Goal: Information Seeking & Learning: Compare options

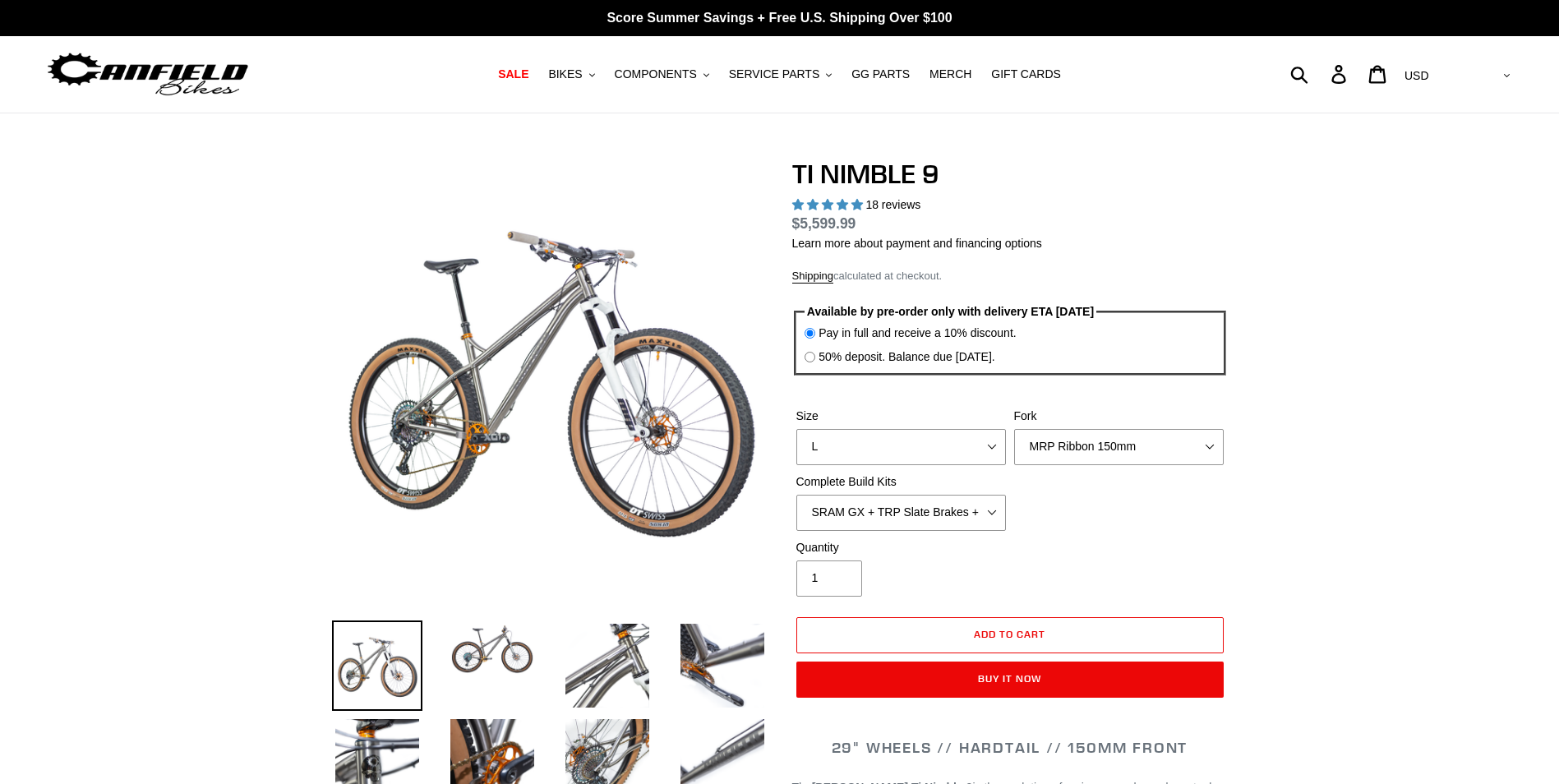
select select "highest-rating"
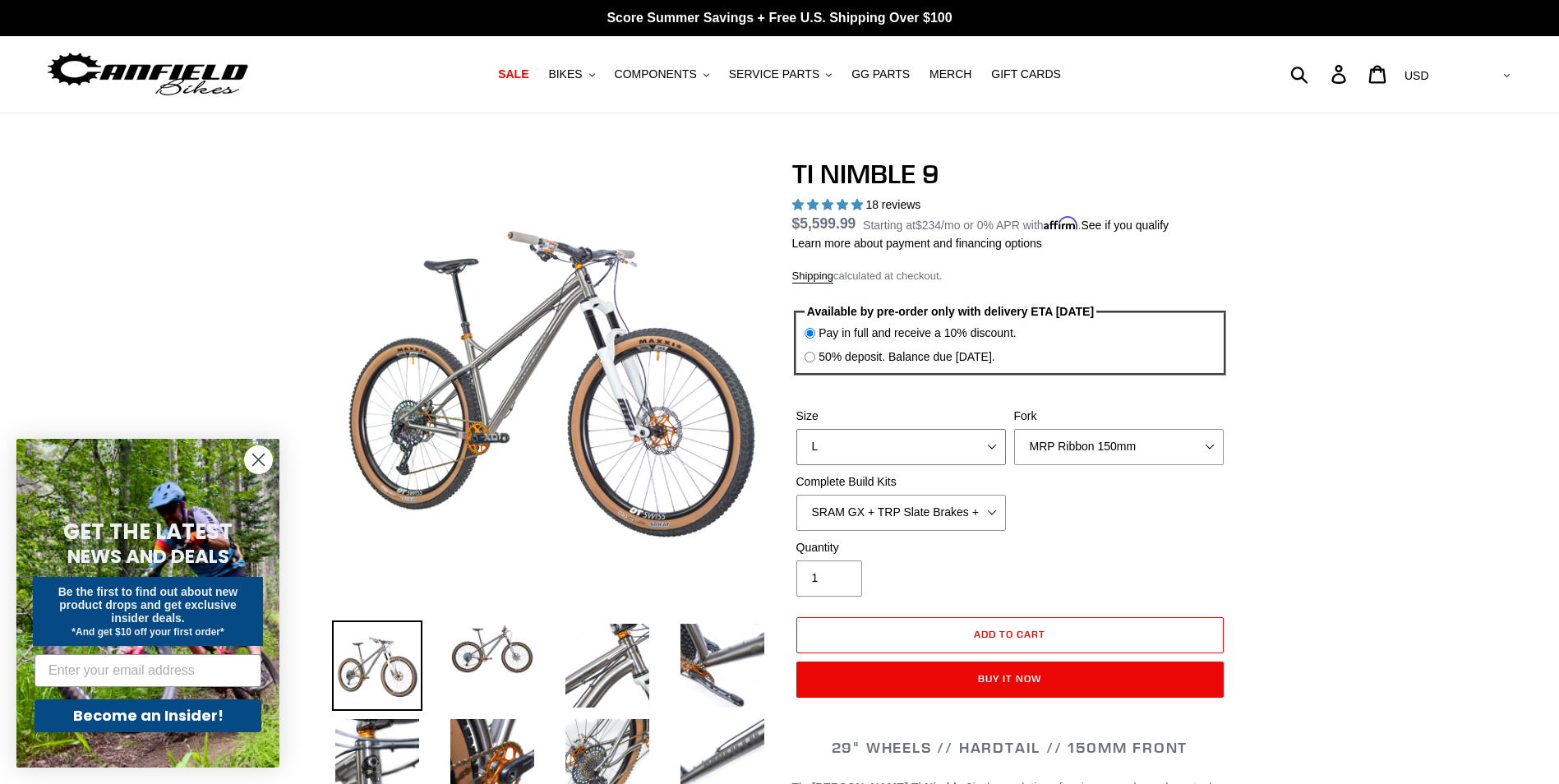
click at [989, 448] on select "S M L XL / XXL (Specify at checkout)" at bounding box center [902, 447] width 210 height 36
select select "XL / XXL (Specify at checkout)"
click at [797, 429] on select "S M L XL / XXL (Specify at checkout)" at bounding box center [902, 447] width 210 height 36
click at [1165, 452] on select "MRP Ribbon 150mm RockShox Lyrik 150mm Fox Factory 36 150mm Cane Creek Helm 150m…" at bounding box center [1119, 447] width 210 height 36
select select "Cane Creek Helm 150mm"
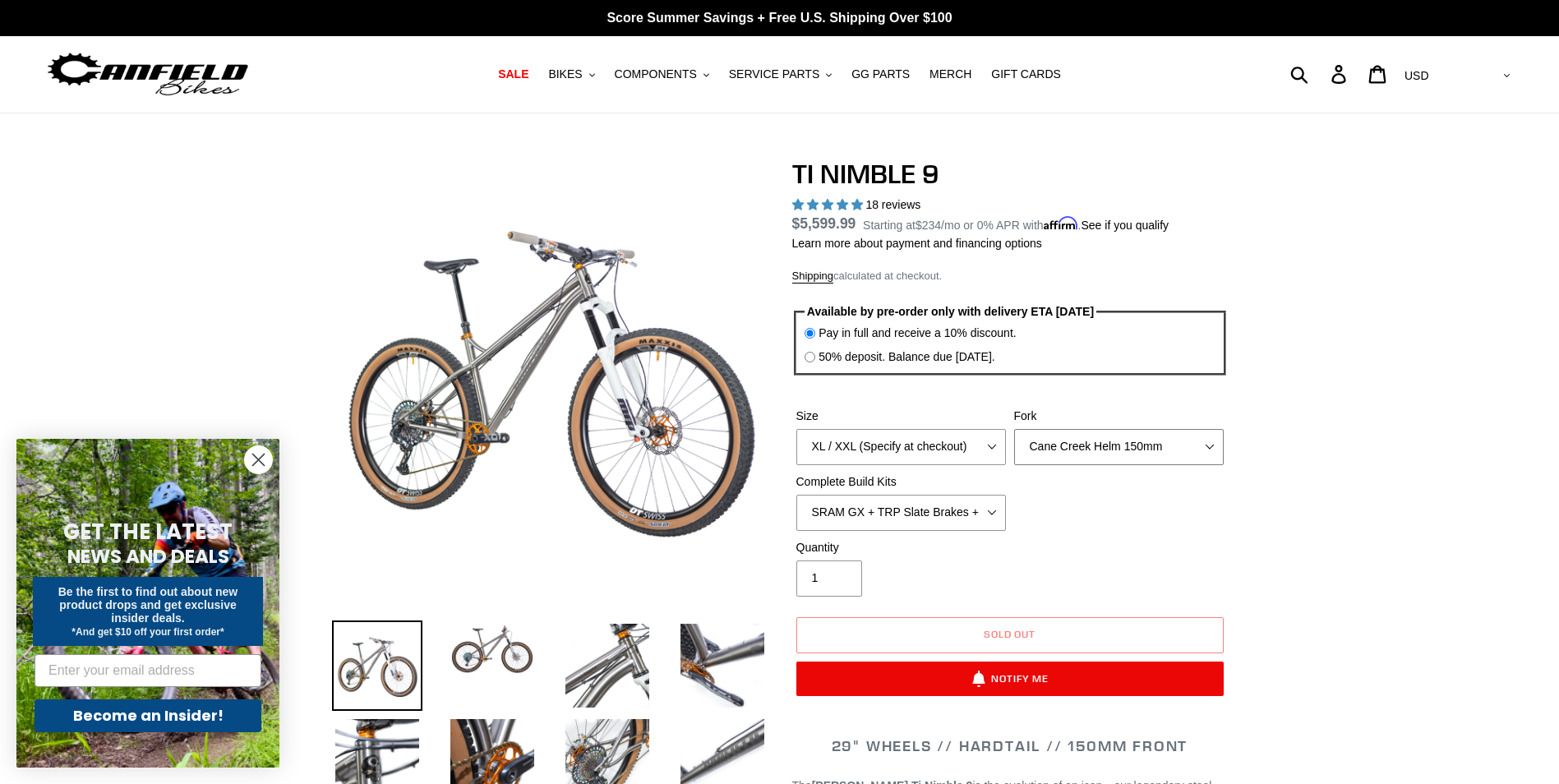
click at [1014, 429] on select "MRP Ribbon 150mm RockShox Lyrik 150mm Fox Factory 36 150mm Cane Creek Helm 150m…" at bounding box center [1119, 447] width 210 height 36
click at [990, 517] on select "SRAM GX + TRP Slate Brakes + Rotors + e13 LG-1 Wheels SHIMANO XT + SHIMANO brak…" at bounding box center [902, 512] width 210 height 36
click at [797, 495] on select "SRAM GX + TRP Slate Brakes + Rotors + e13 LG-1 Wheels SHIMANO XT + SHIMANO brak…" at bounding box center [902, 512] width 210 height 36
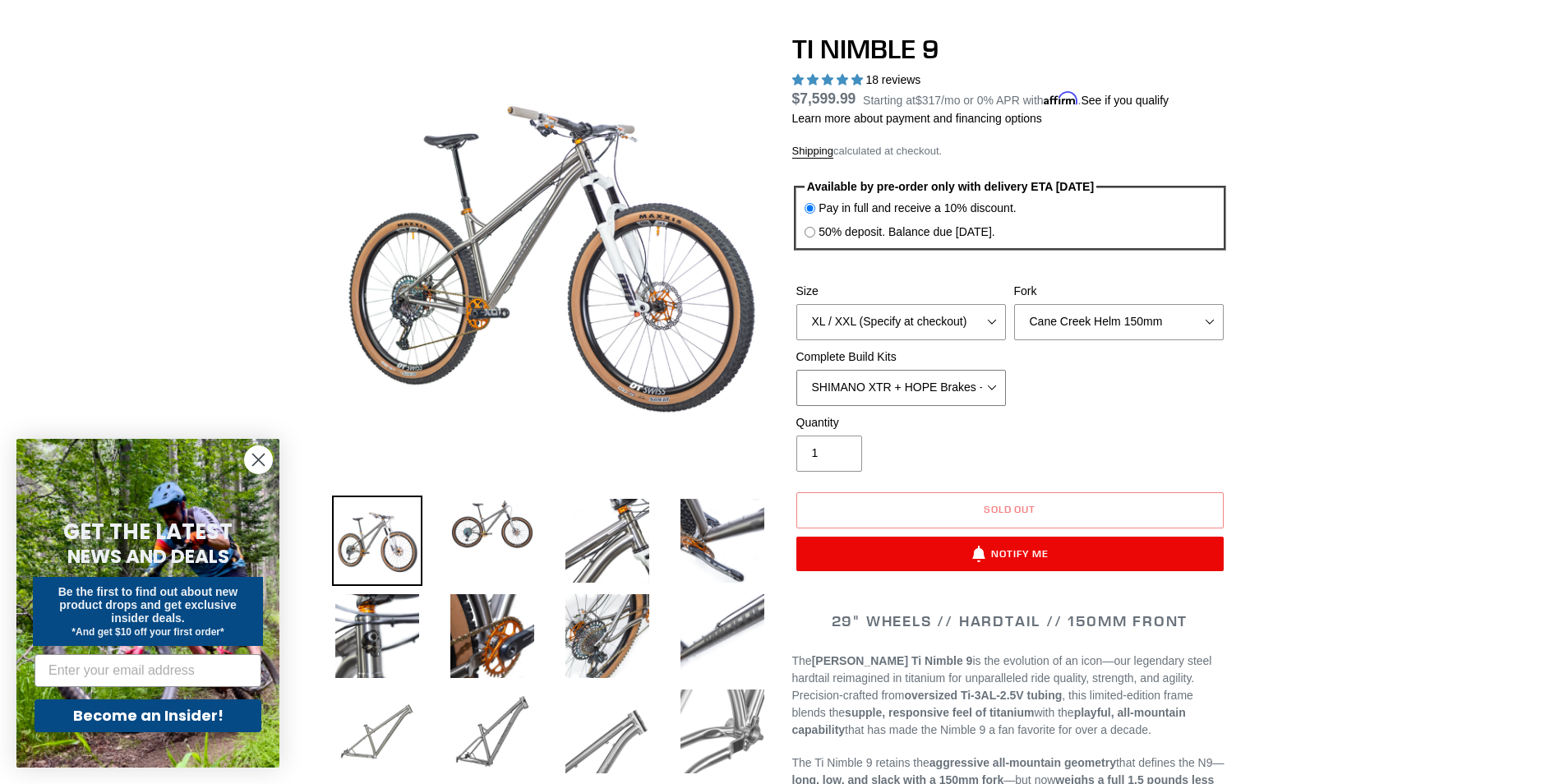
scroll to position [164, 0]
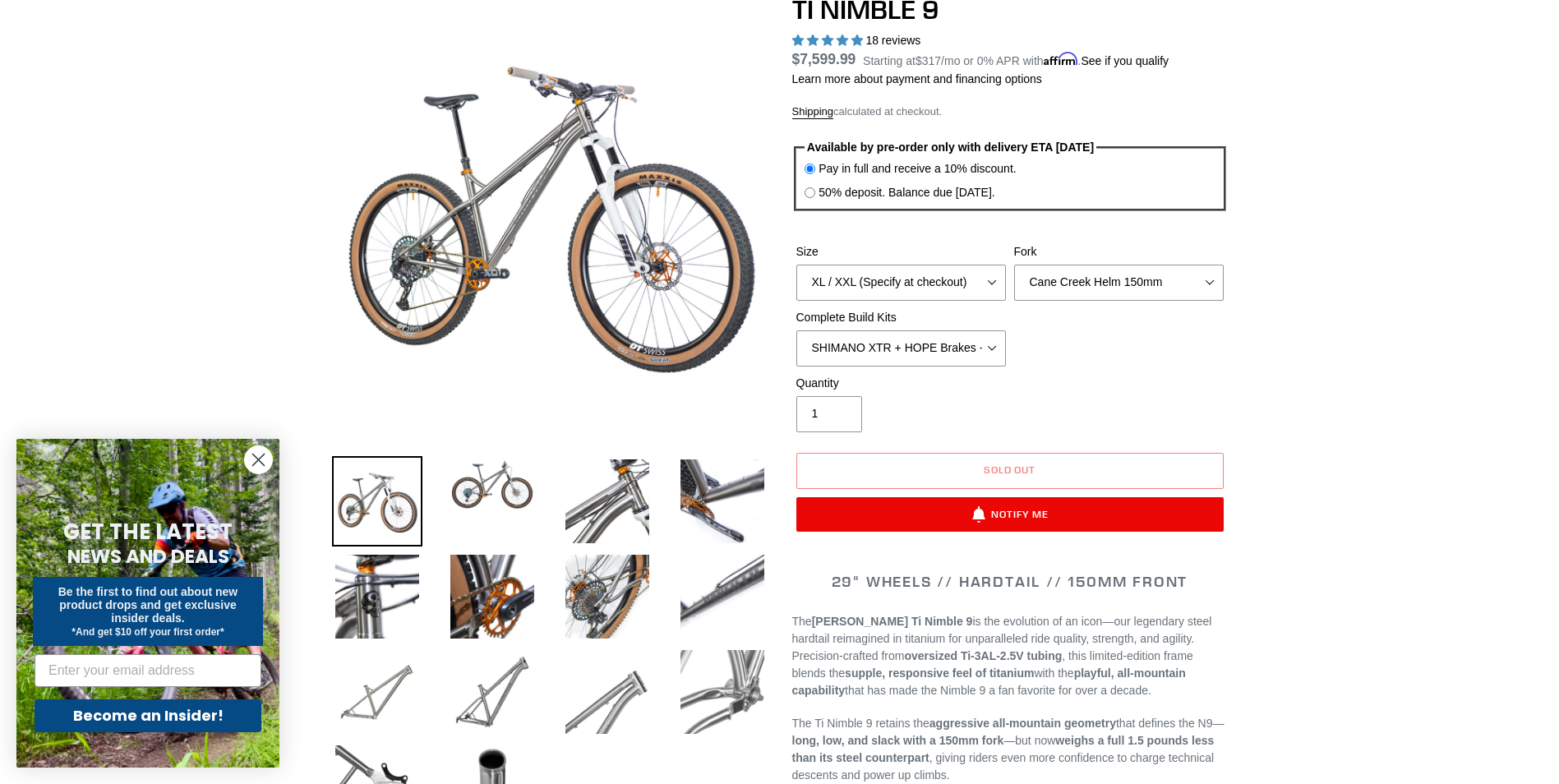
click at [261, 462] on icon "Close dialog" at bounding box center [259, 461] width 12 height 12
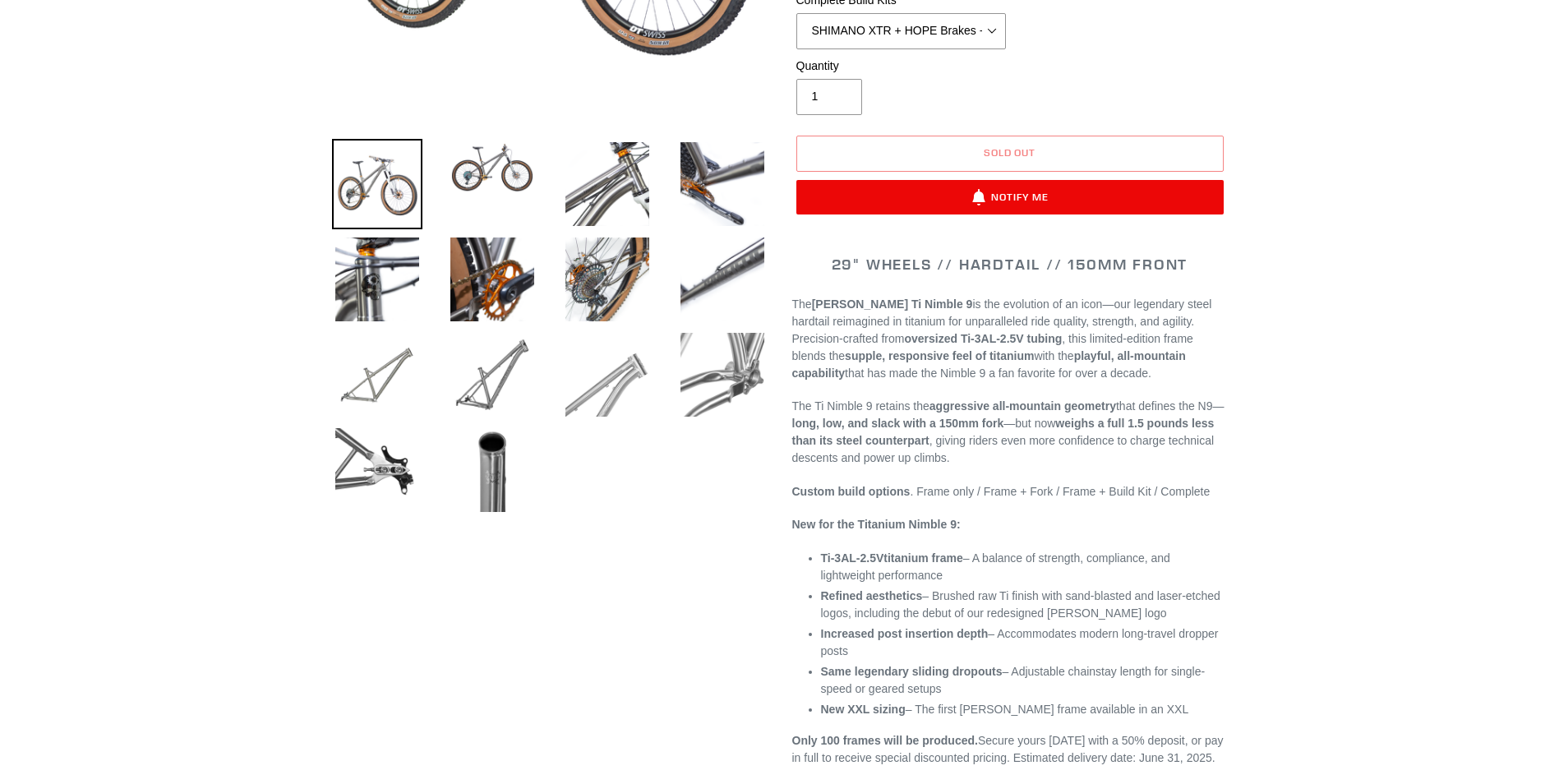
scroll to position [493, 0]
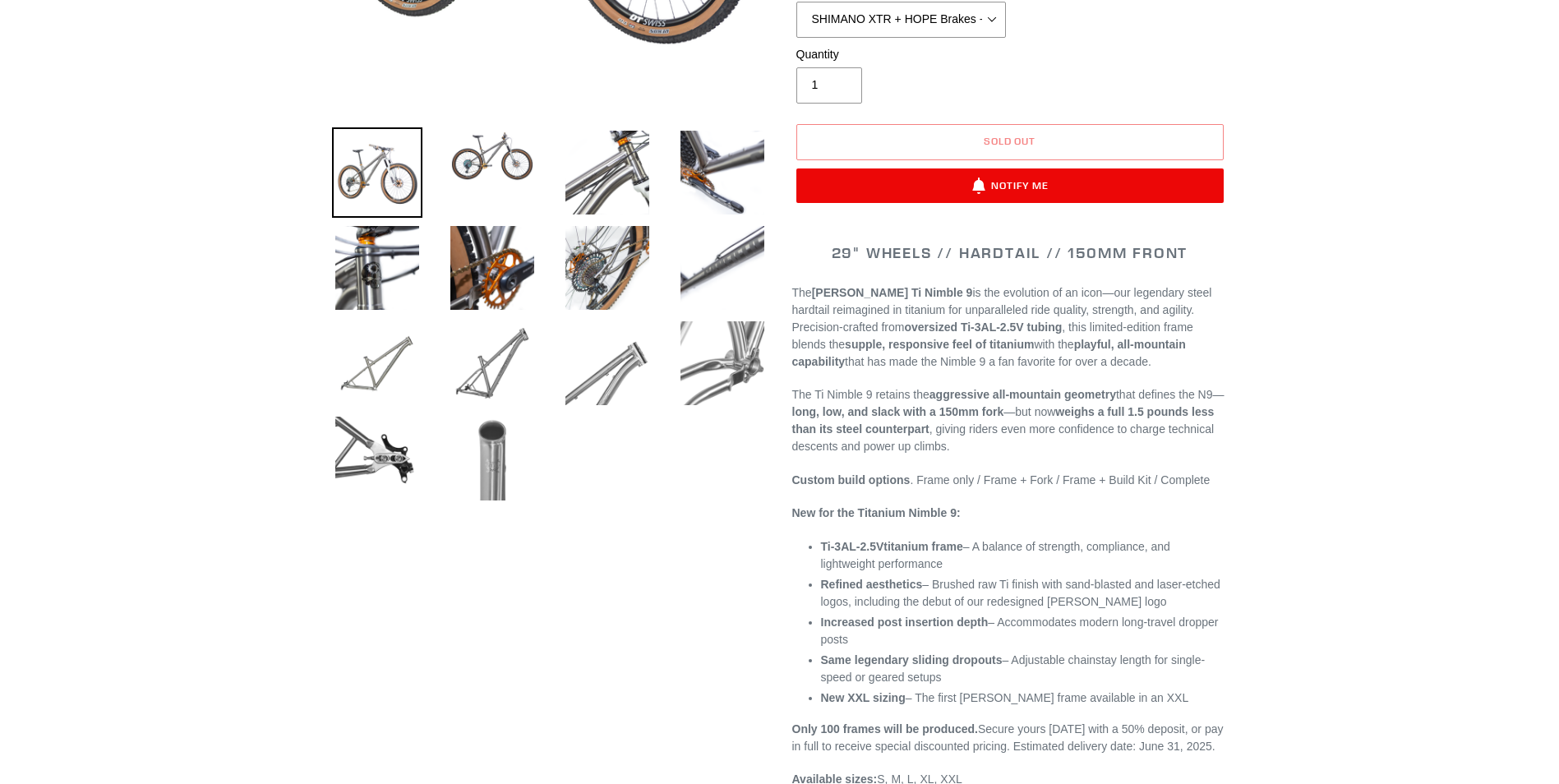
click at [506, 456] on img at bounding box center [492, 458] width 91 height 91
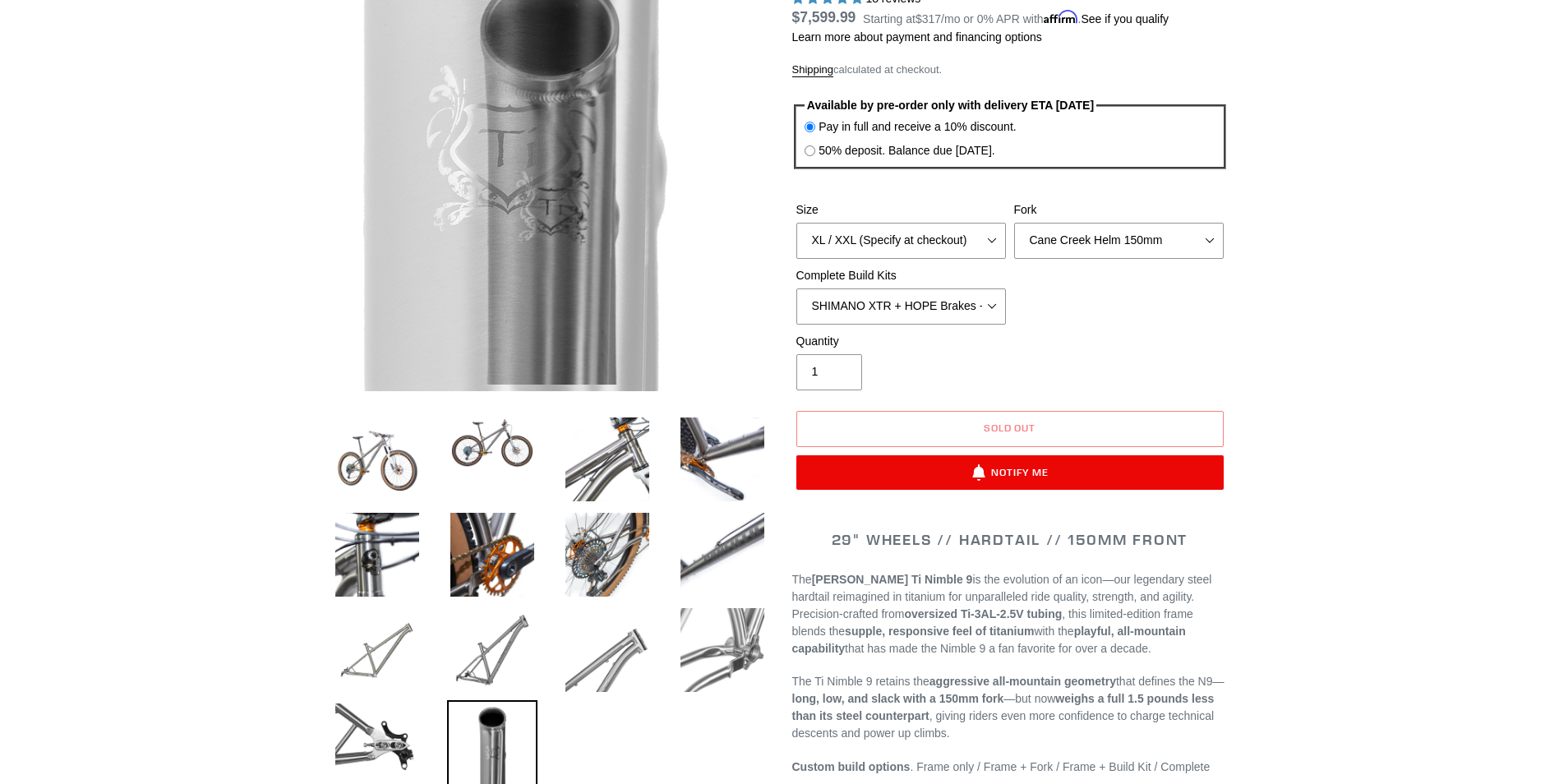
scroll to position [247, 0]
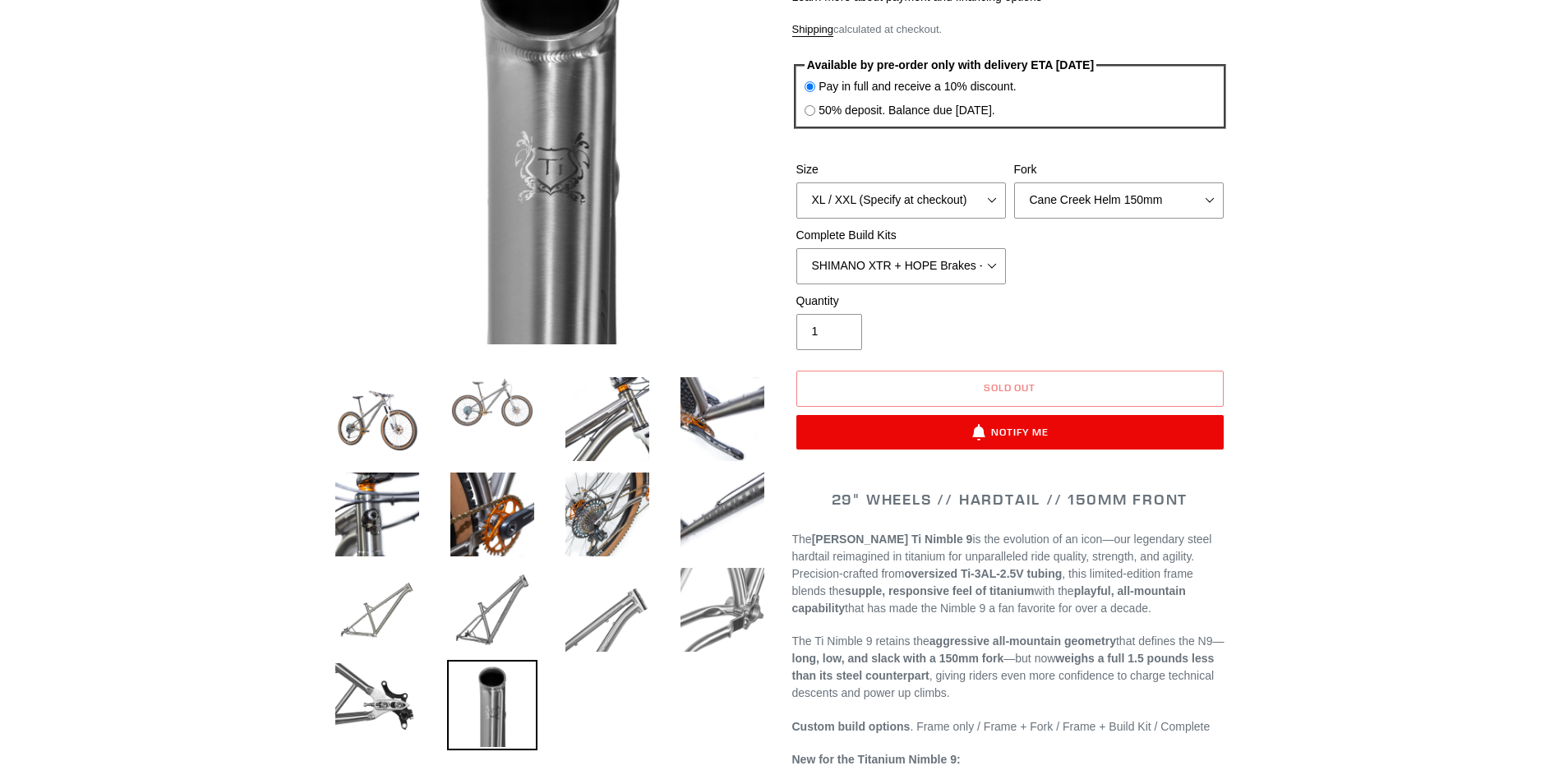
click at [511, 422] on img at bounding box center [492, 402] width 91 height 57
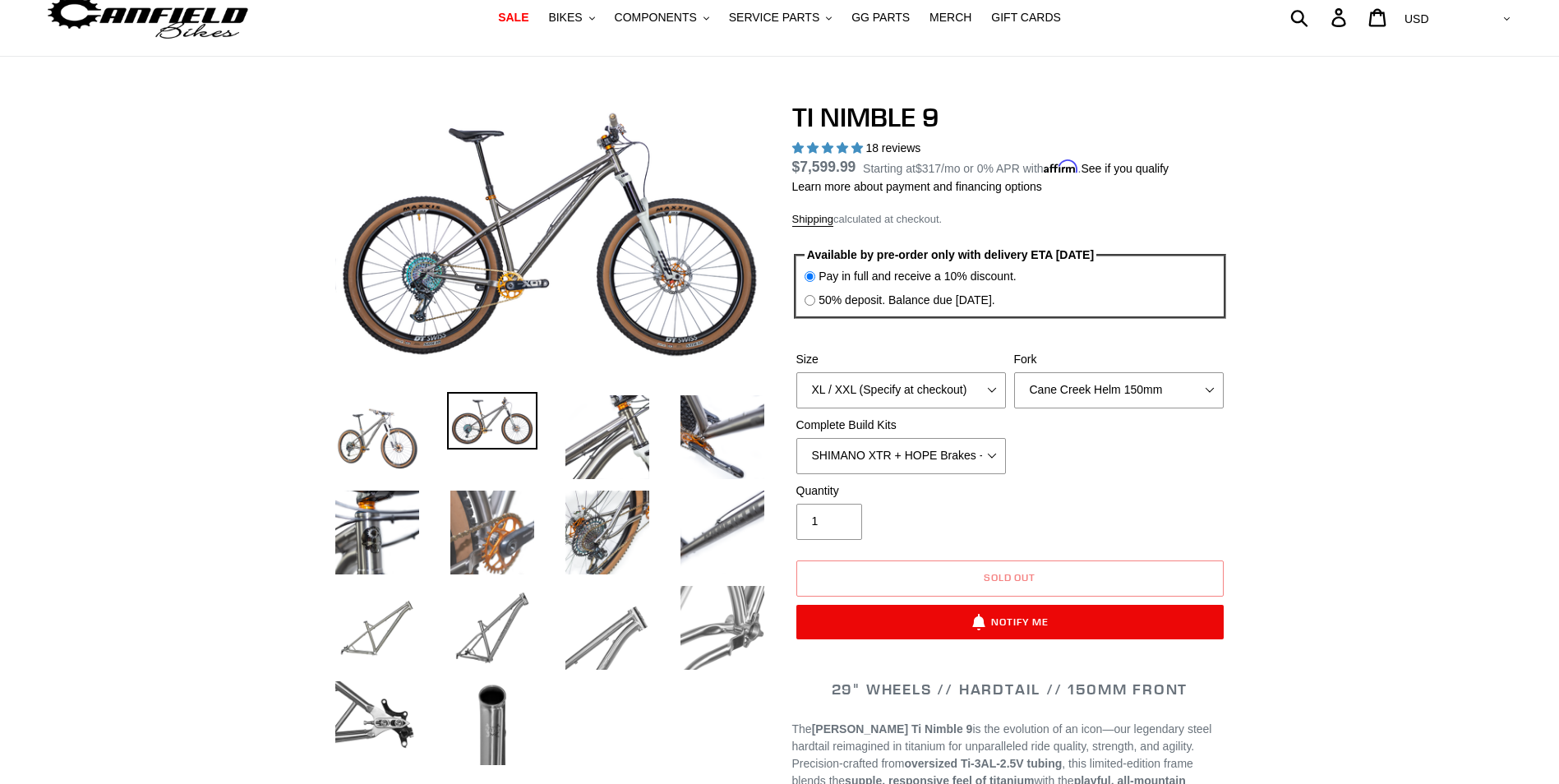
scroll to position [0, 0]
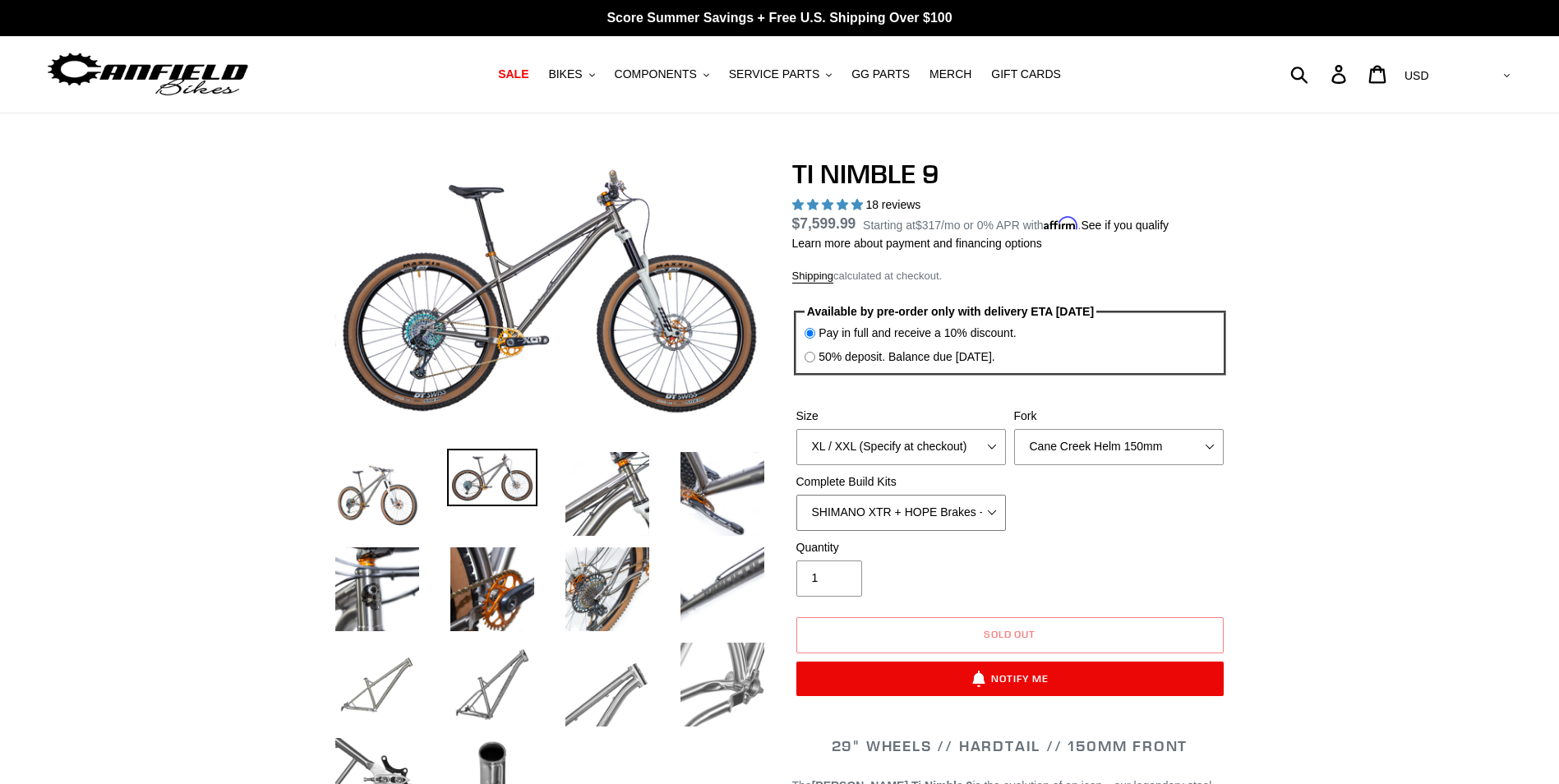
click at [972, 517] on select "SRAM GX + TRP Slate Brakes + Rotors + e13 LG-1 Wheels SHIMANO XT + SHIMANO brak…" at bounding box center [902, 512] width 210 height 36
click at [797, 495] on select "SRAM GX + TRP Slate Brakes + Rotors + e13 LG-1 Wheels SHIMANO XT + SHIMANO brak…" at bounding box center [902, 512] width 210 height 36
click at [979, 516] on select "SRAM GX + TRP Slate Brakes + Rotors + e13 LG-1 Wheels SHIMANO XT + SHIMANO brak…" at bounding box center [902, 512] width 210 height 36
click at [797, 495] on select "SRAM GX + TRP Slate Brakes + Rotors + e13 LG-1 Wheels SHIMANO XT + SHIMANO brak…" at bounding box center [902, 512] width 210 height 36
click at [974, 515] on select "SRAM GX + TRP Slate Brakes + Rotors + e13 LG-1 Wheels SHIMANO XT + SHIMANO brak…" at bounding box center [902, 512] width 210 height 36
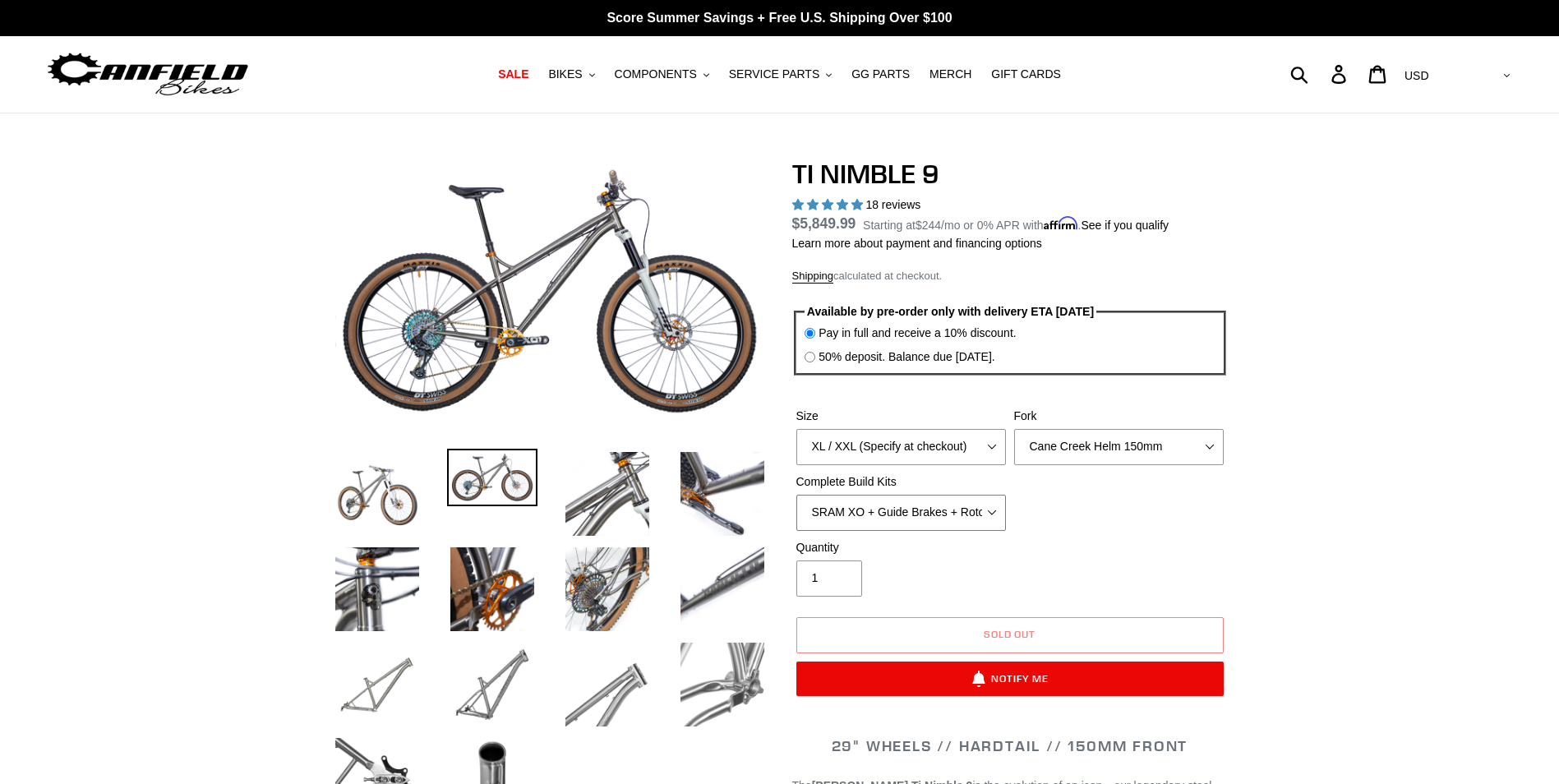
click at [797, 495] on select "SRAM GX + TRP Slate Brakes + Rotors + e13 LG-1 Wheels SHIMANO XT + SHIMANO brak…" at bounding box center [902, 512] width 210 height 36
click at [965, 513] on select "SRAM GX + TRP Slate Brakes + Rotors + e13 LG-1 Wheels SHIMANO XT + SHIMANO brak…" at bounding box center [902, 512] width 210 height 36
select select "SHIMANO XTR + HOPE Brakes + DT Swiss Carbon Wheels"
click at [797, 495] on select "SRAM GX + TRP Slate Brakes + Rotors + e13 LG-1 Wheels SHIMANO XT + SHIMANO brak…" at bounding box center [902, 512] width 210 height 36
click at [600, 75] on button "BIKES .cls-1{fill:#231f20}" at bounding box center [571, 74] width 62 height 22
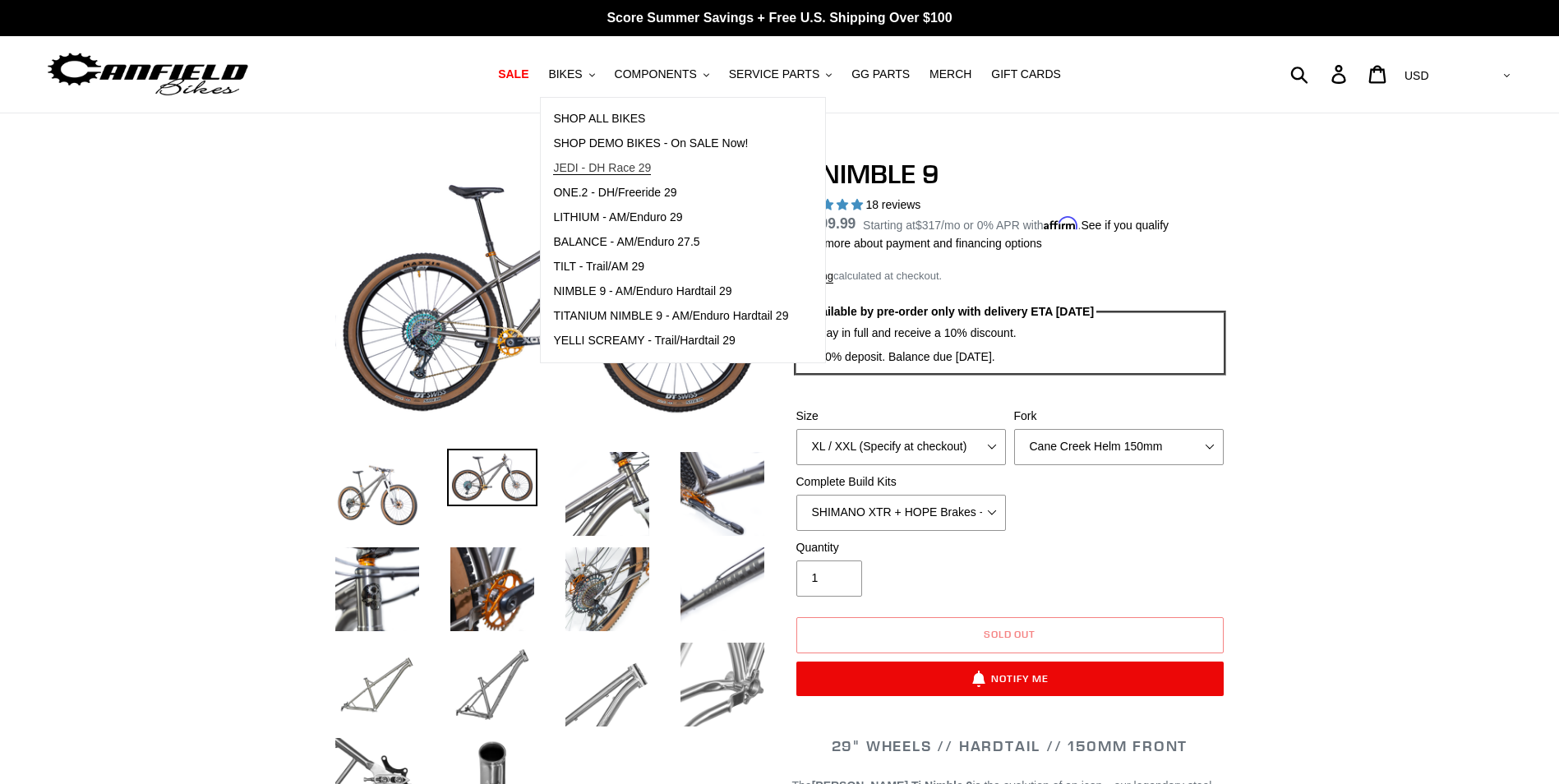
click at [619, 170] on span "JEDI - DH Race 29" at bounding box center [602, 167] width 97 height 14
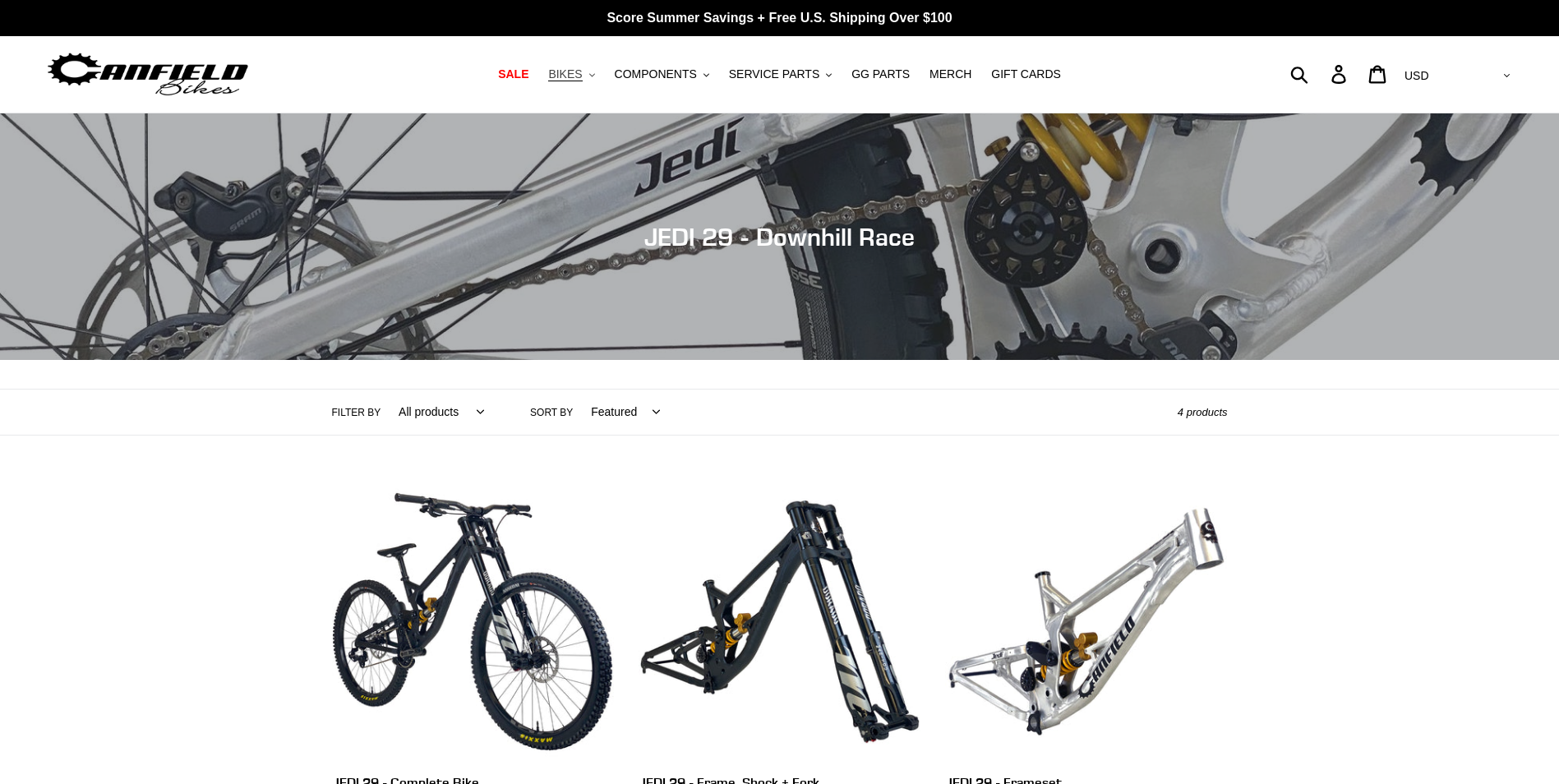
click at [600, 74] on button "BIKES .cls-1{fill:#231f20}" at bounding box center [571, 74] width 62 height 22
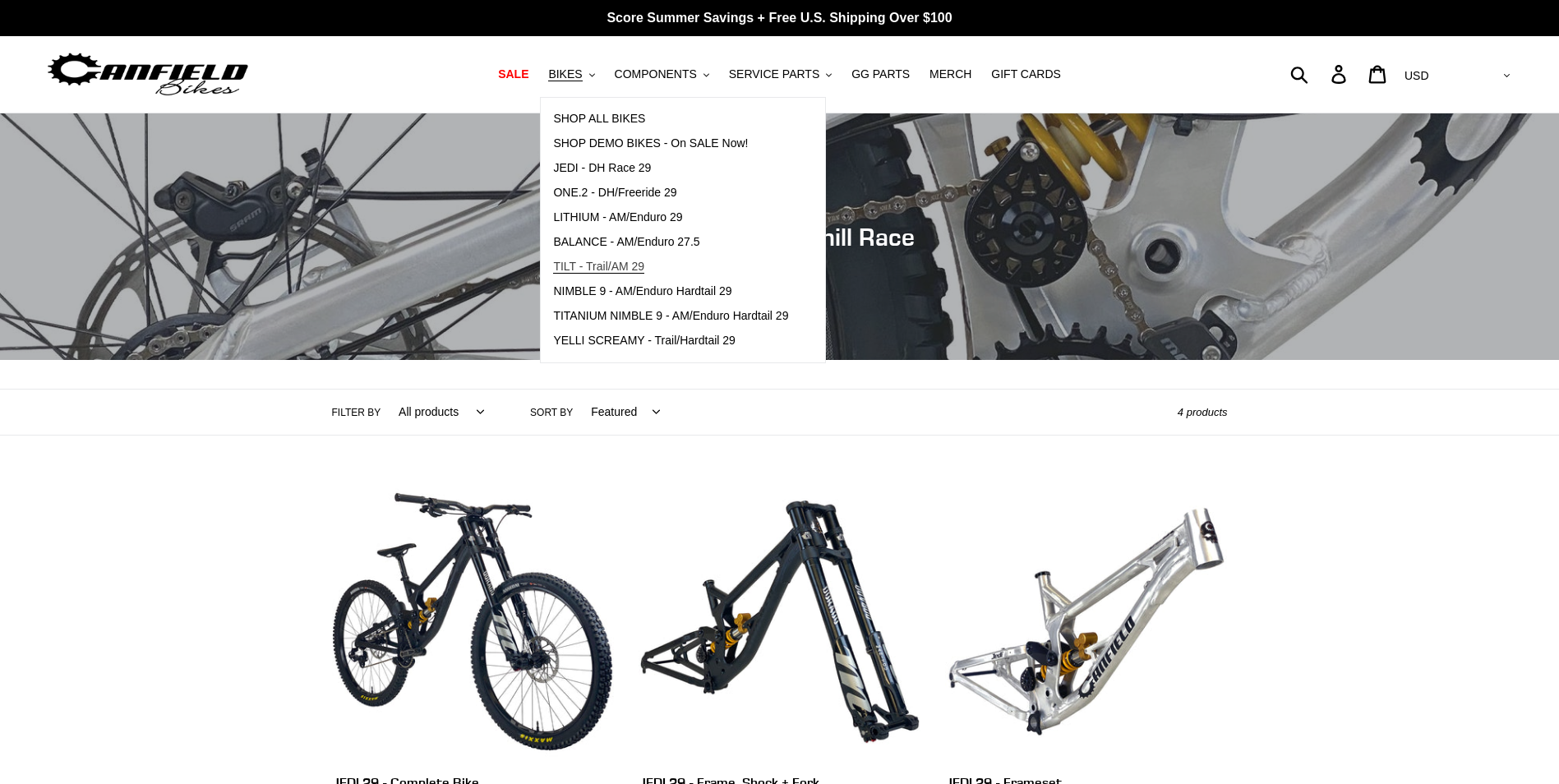
click at [609, 265] on span "TILT - Trail/AM 29" at bounding box center [599, 267] width 92 height 14
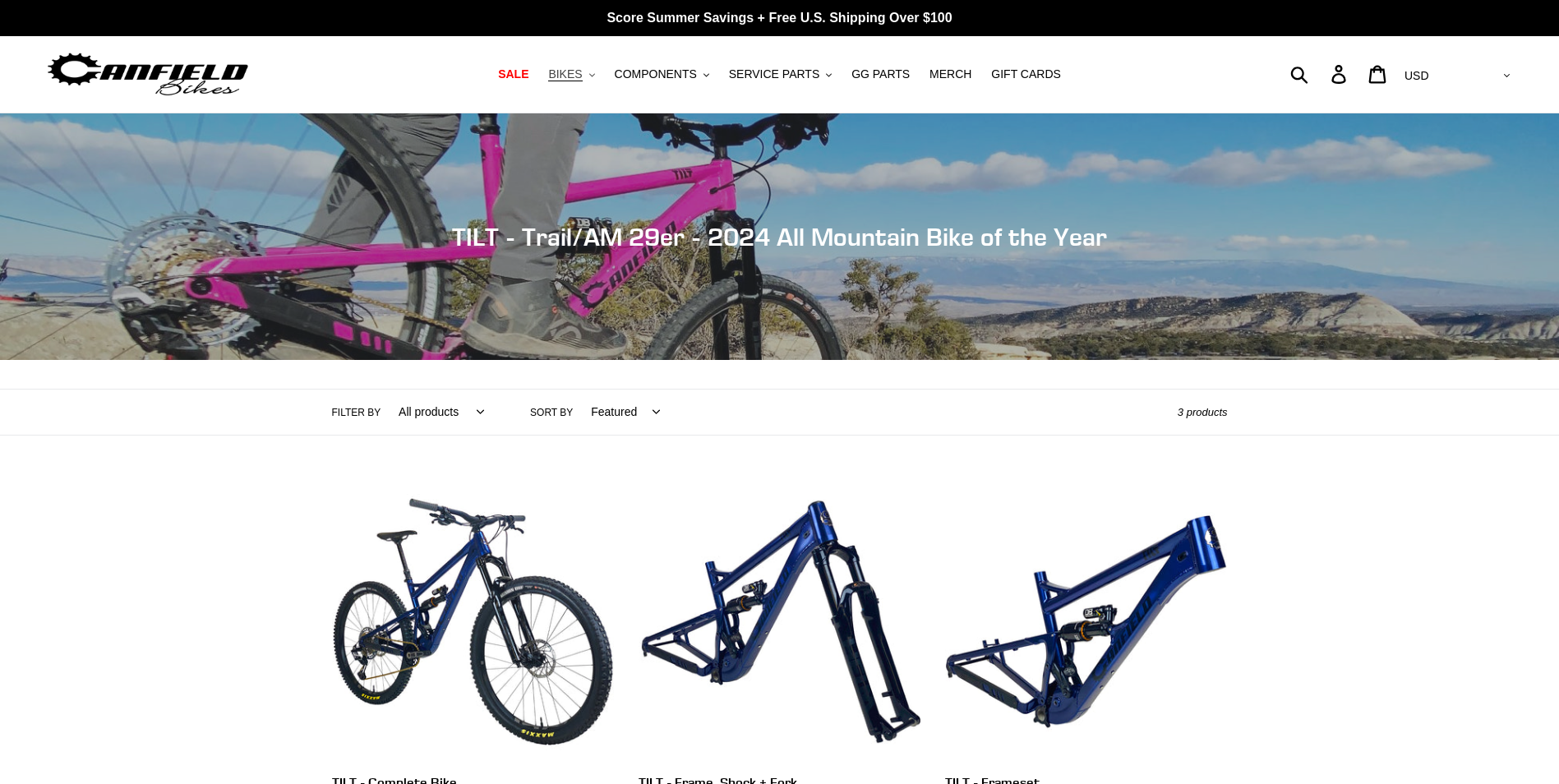
click at [582, 71] on span "BIKES" at bounding box center [565, 74] width 33 height 14
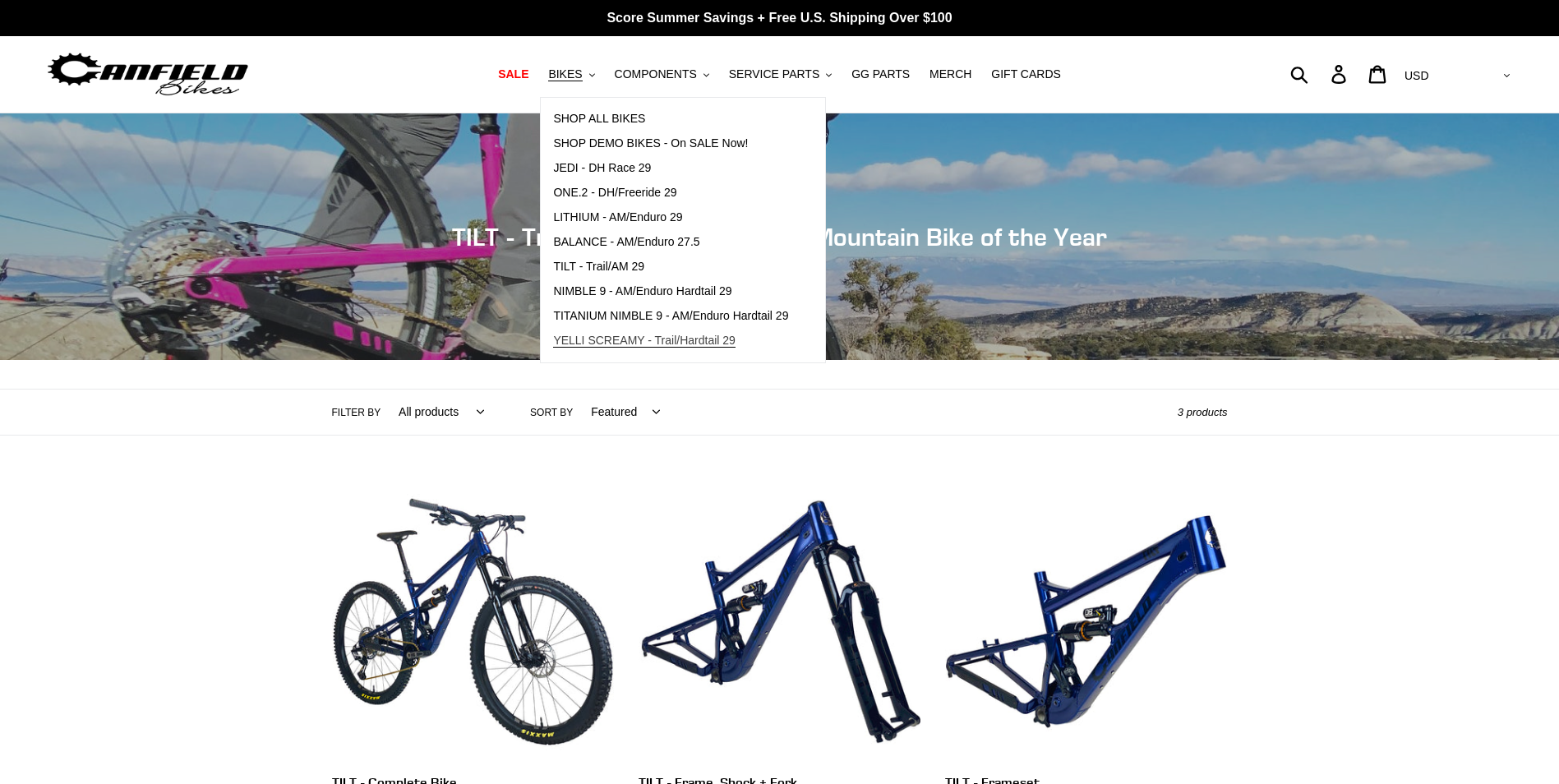
click at [639, 340] on span "YELLI SCREAMY - Trail/Hardtail 29" at bounding box center [644, 341] width 182 height 14
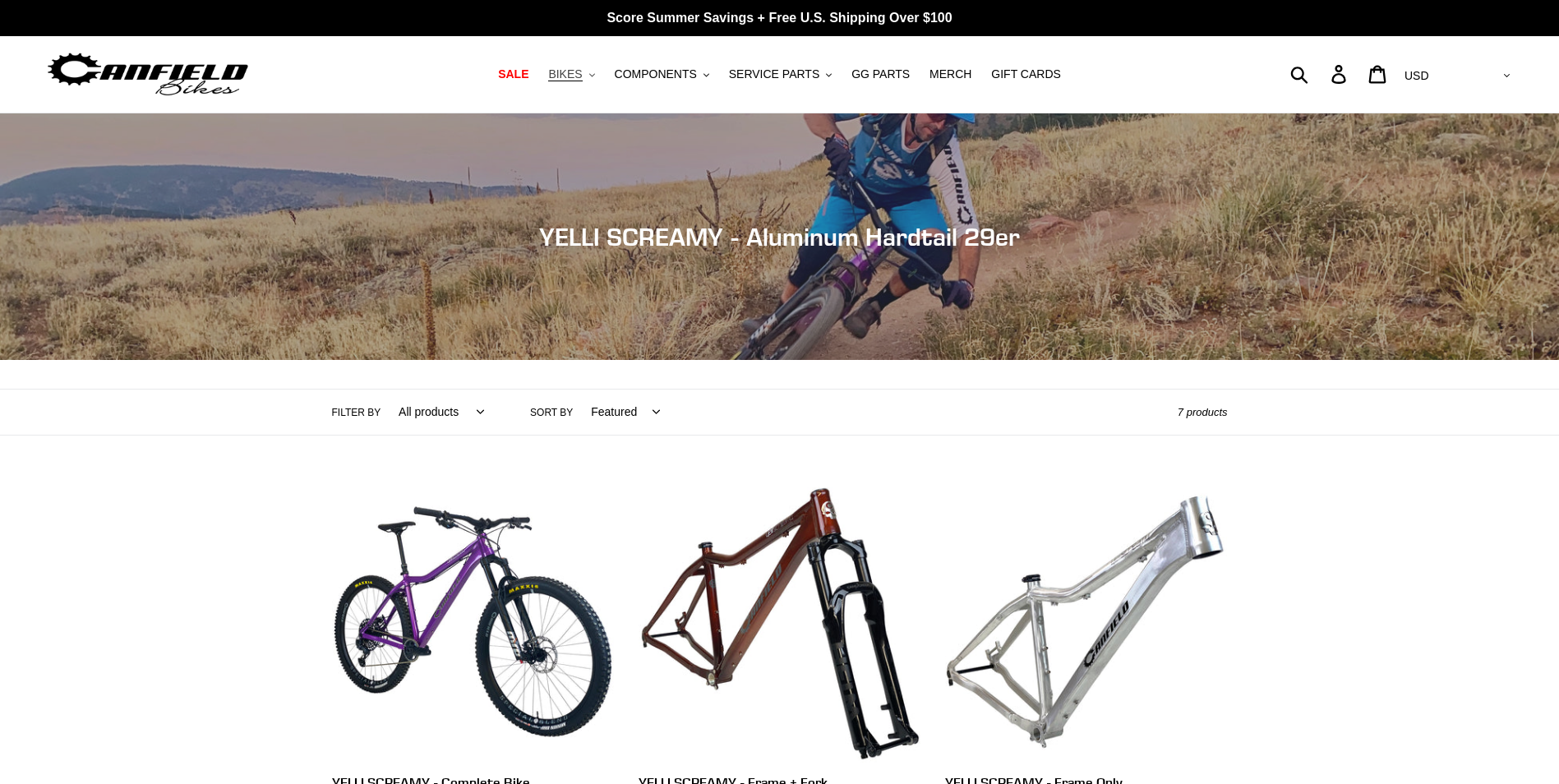
click at [582, 78] on span "BIKES" at bounding box center [565, 74] width 33 height 14
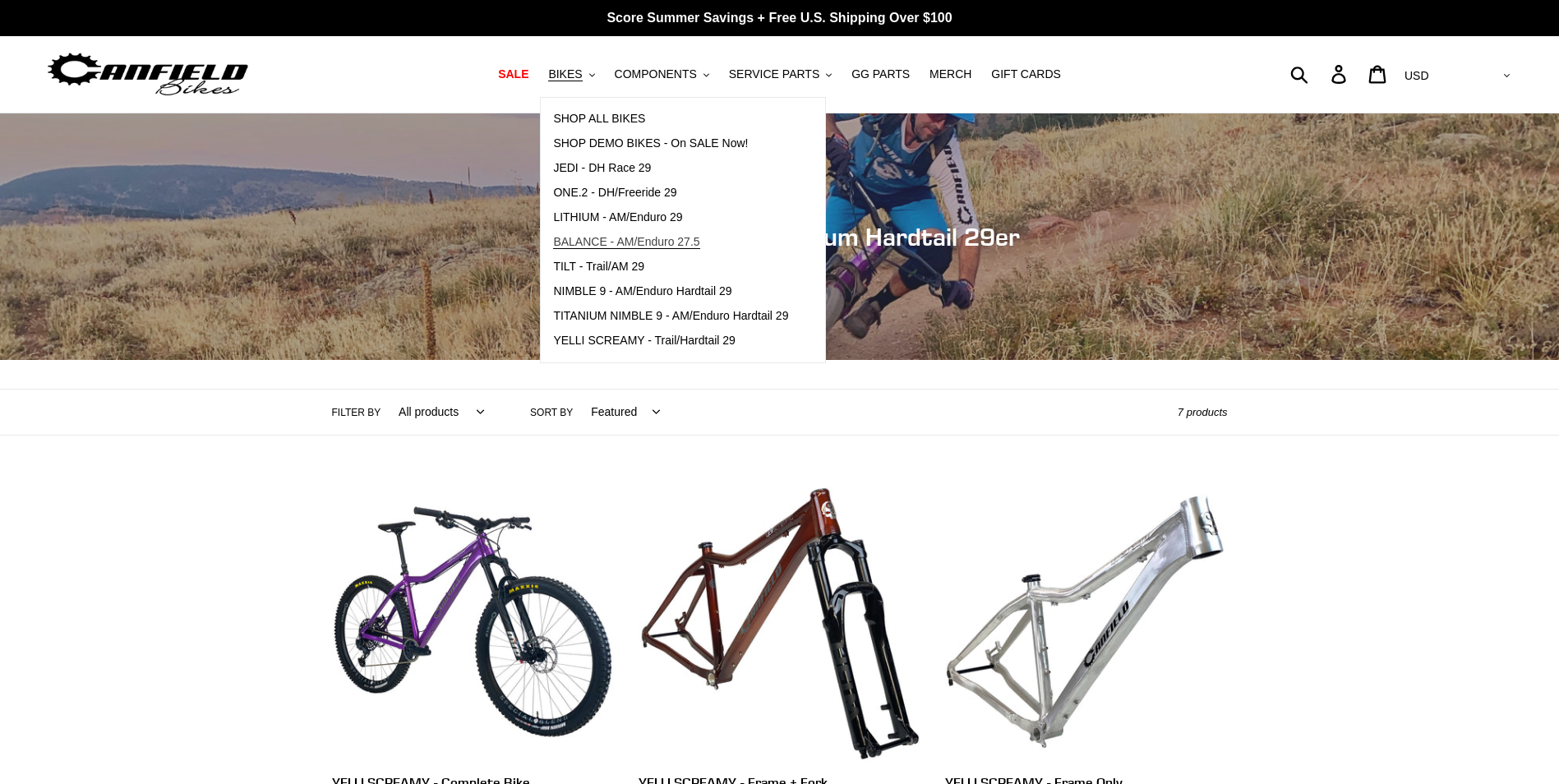
click at [594, 246] on span "BALANCE - AM/Enduro 27.5" at bounding box center [627, 242] width 147 height 14
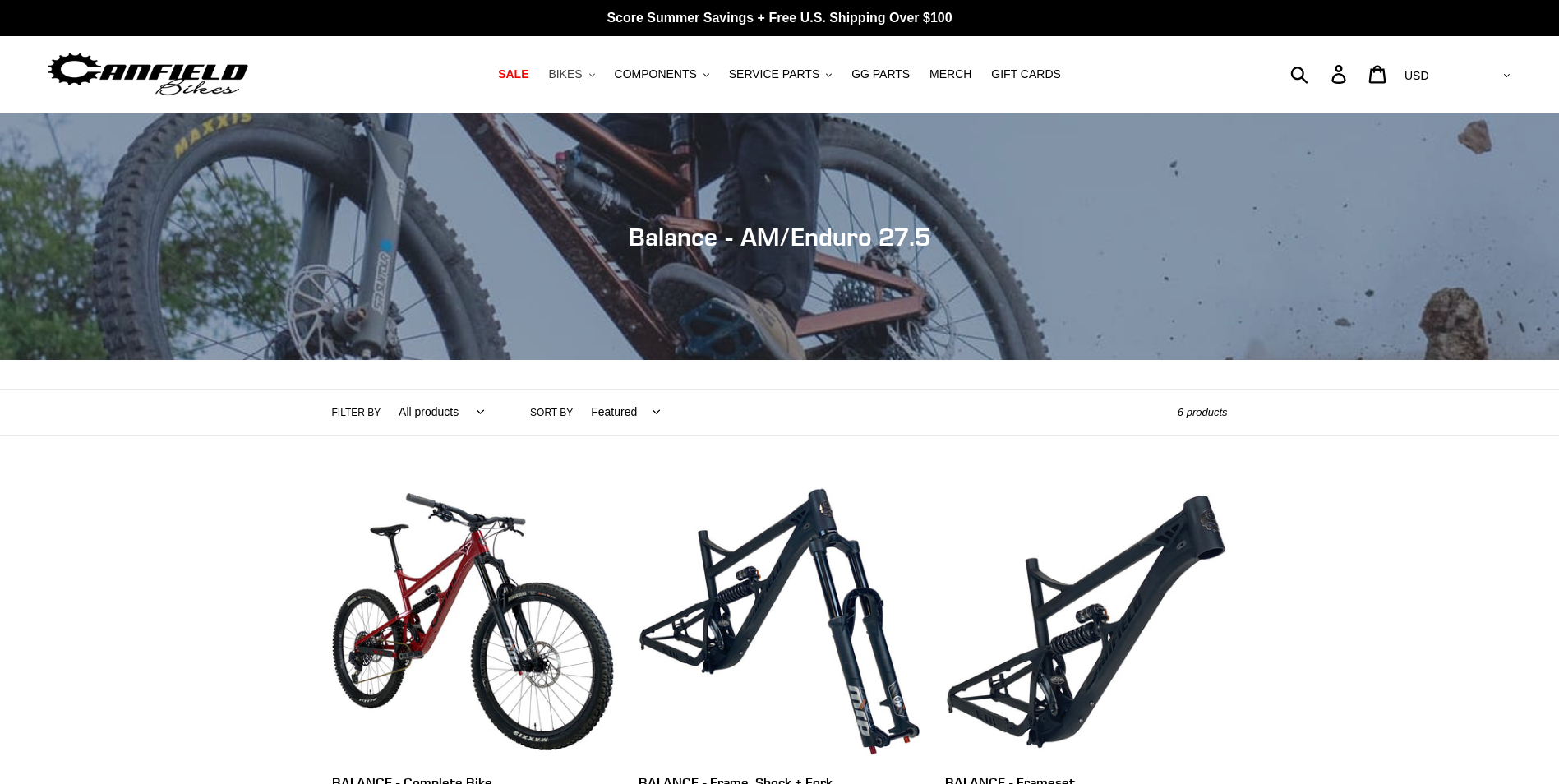
click at [582, 71] on span "BIKES" at bounding box center [565, 74] width 33 height 14
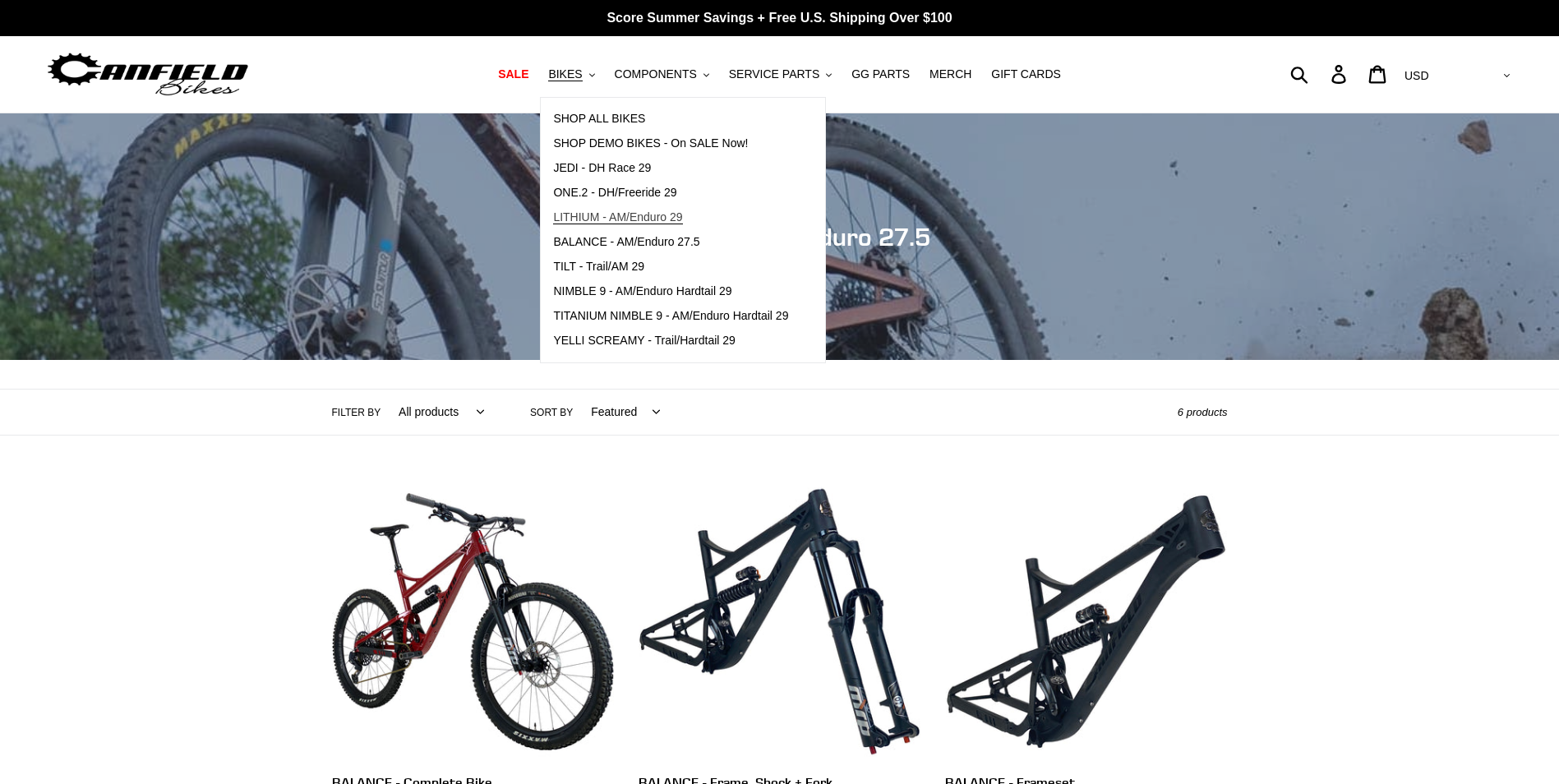
click at [612, 215] on span "LITHIUM - AM/Enduro 29" at bounding box center [617, 217] width 129 height 14
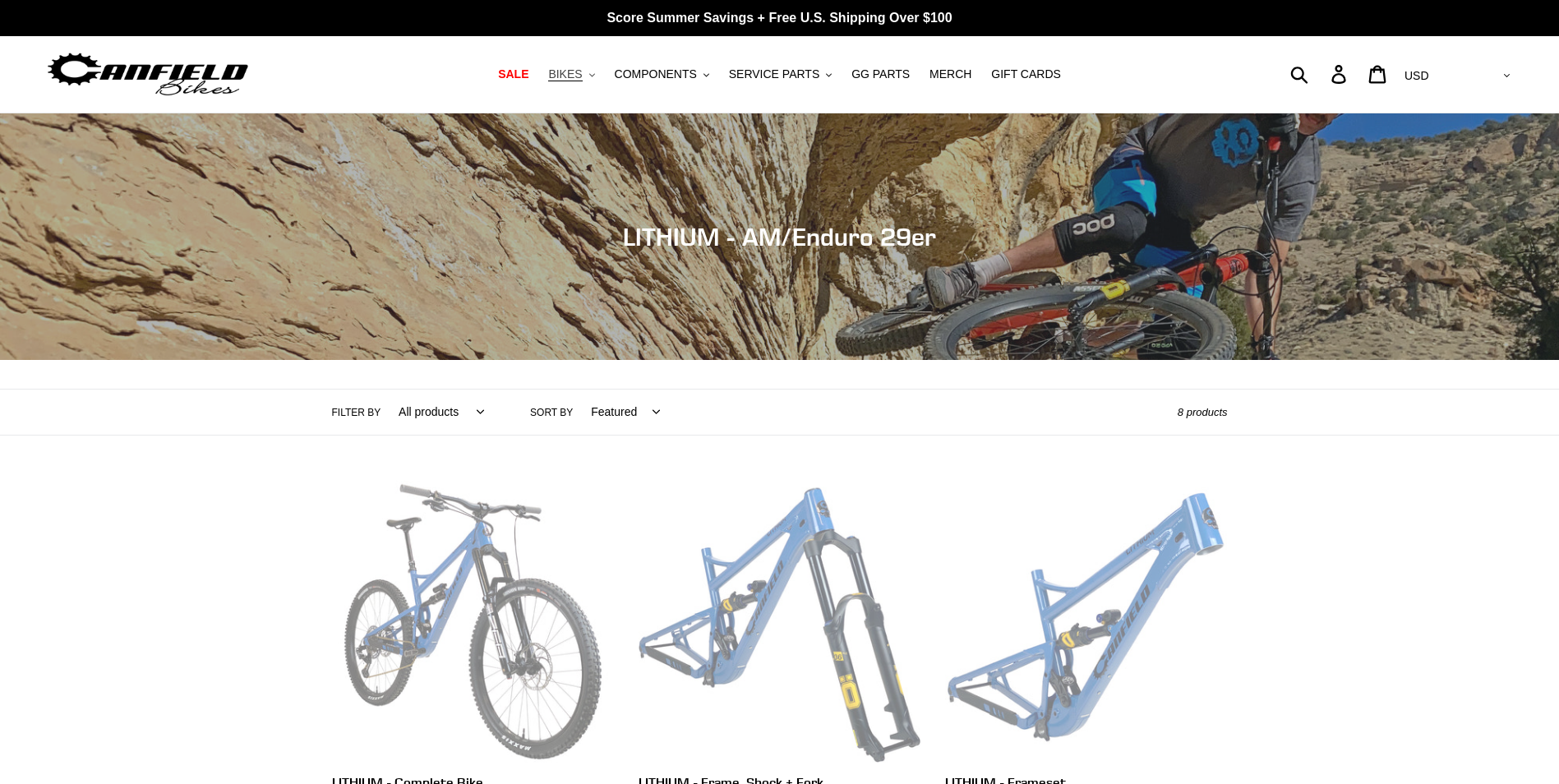
click at [582, 78] on span "BIKES" at bounding box center [565, 74] width 33 height 14
click at [697, 71] on span "COMPONENTS" at bounding box center [656, 74] width 82 height 14
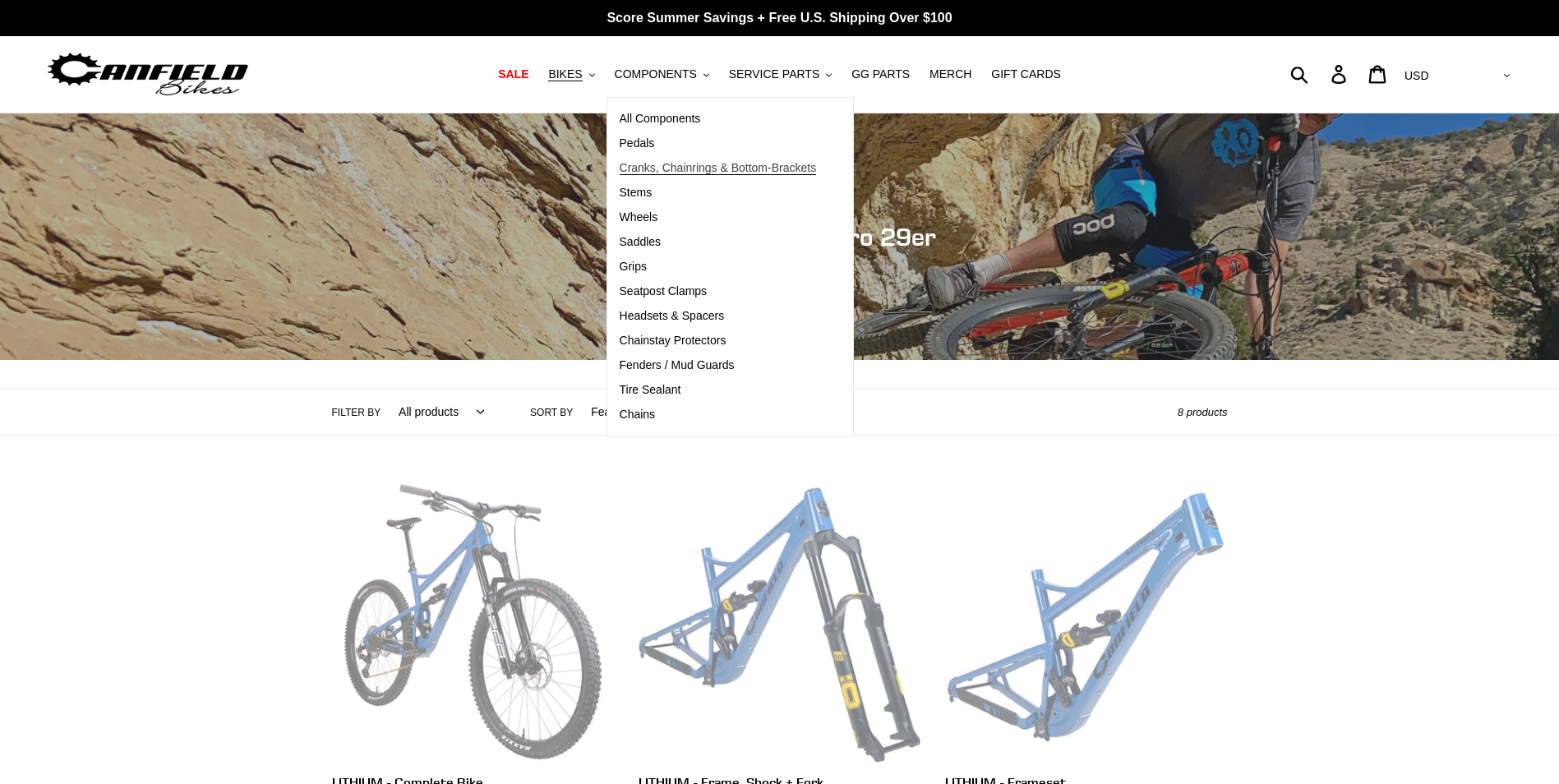
click at [722, 162] on span "Cranks, Chainrings & Bottom-Brackets" at bounding box center [718, 167] width 197 height 14
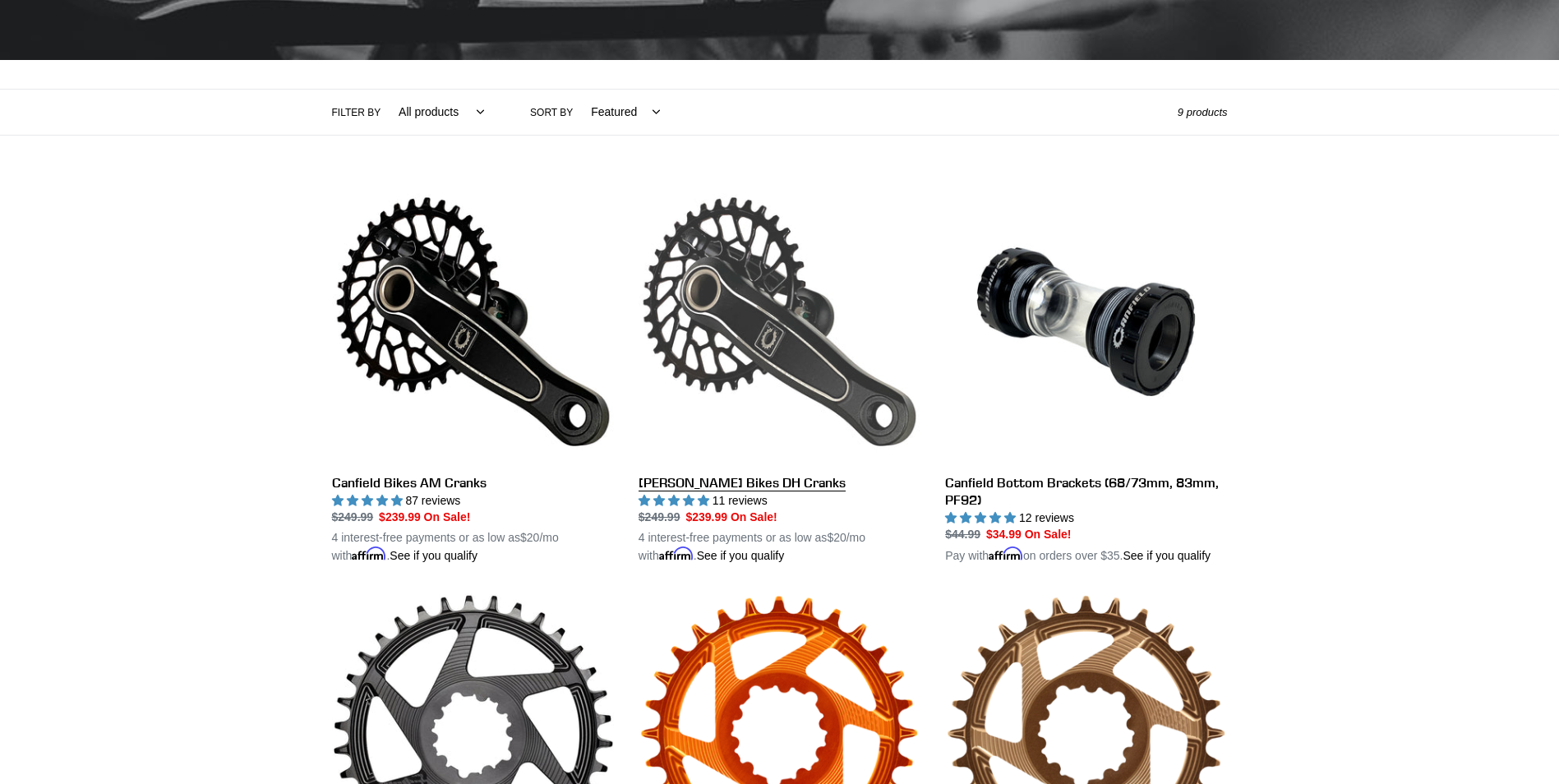
scroll to position [329, 0]
